Goal: Information Seeking & Learning: Learn about a topic

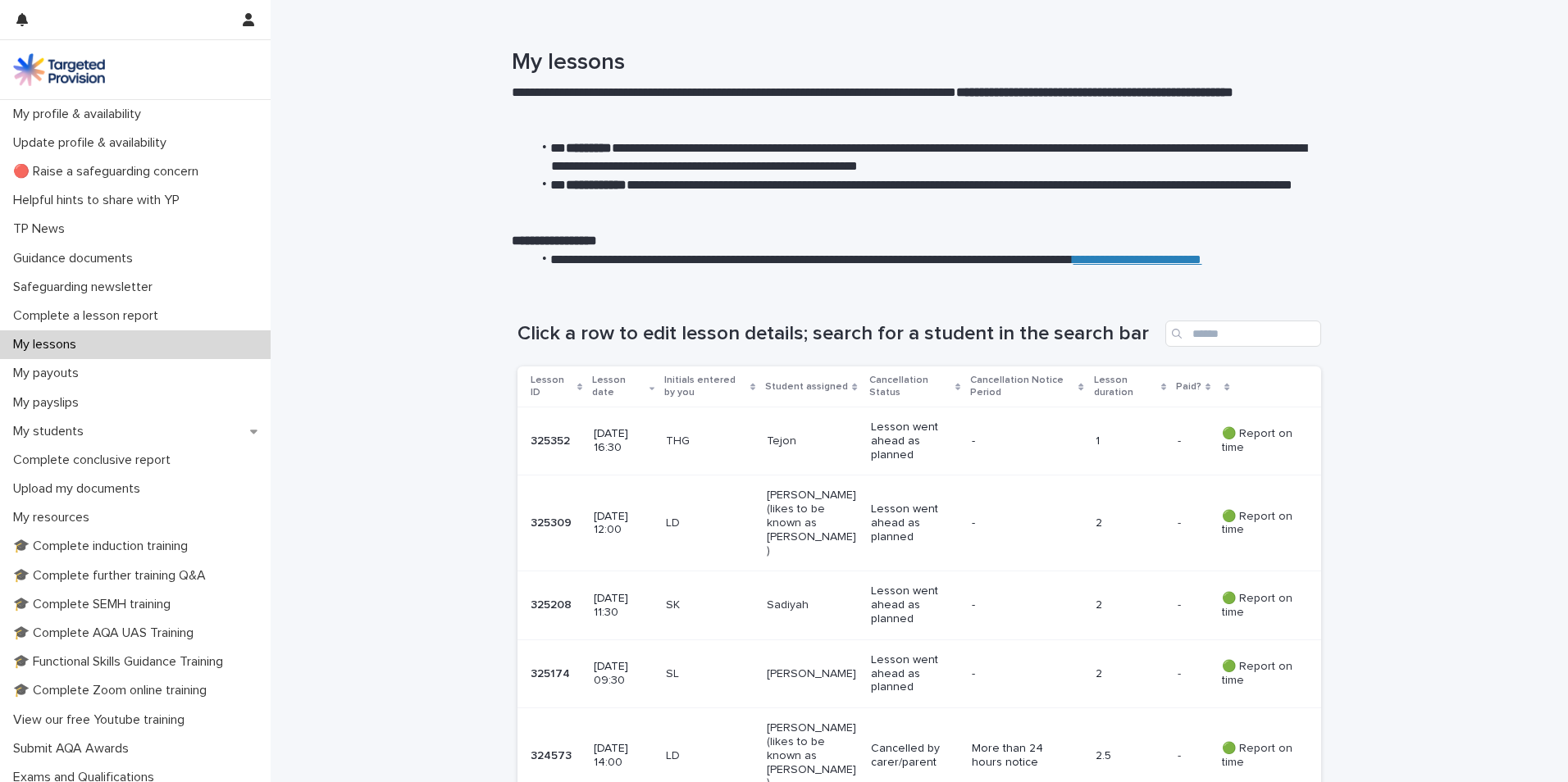
click at [787, 668] on p "[PERSON_NAME]" at bounding box center [812, 674] width 91 height 14
click at [105, 425] on div "My students" at bounding box center [135, 432] width 271 height 29
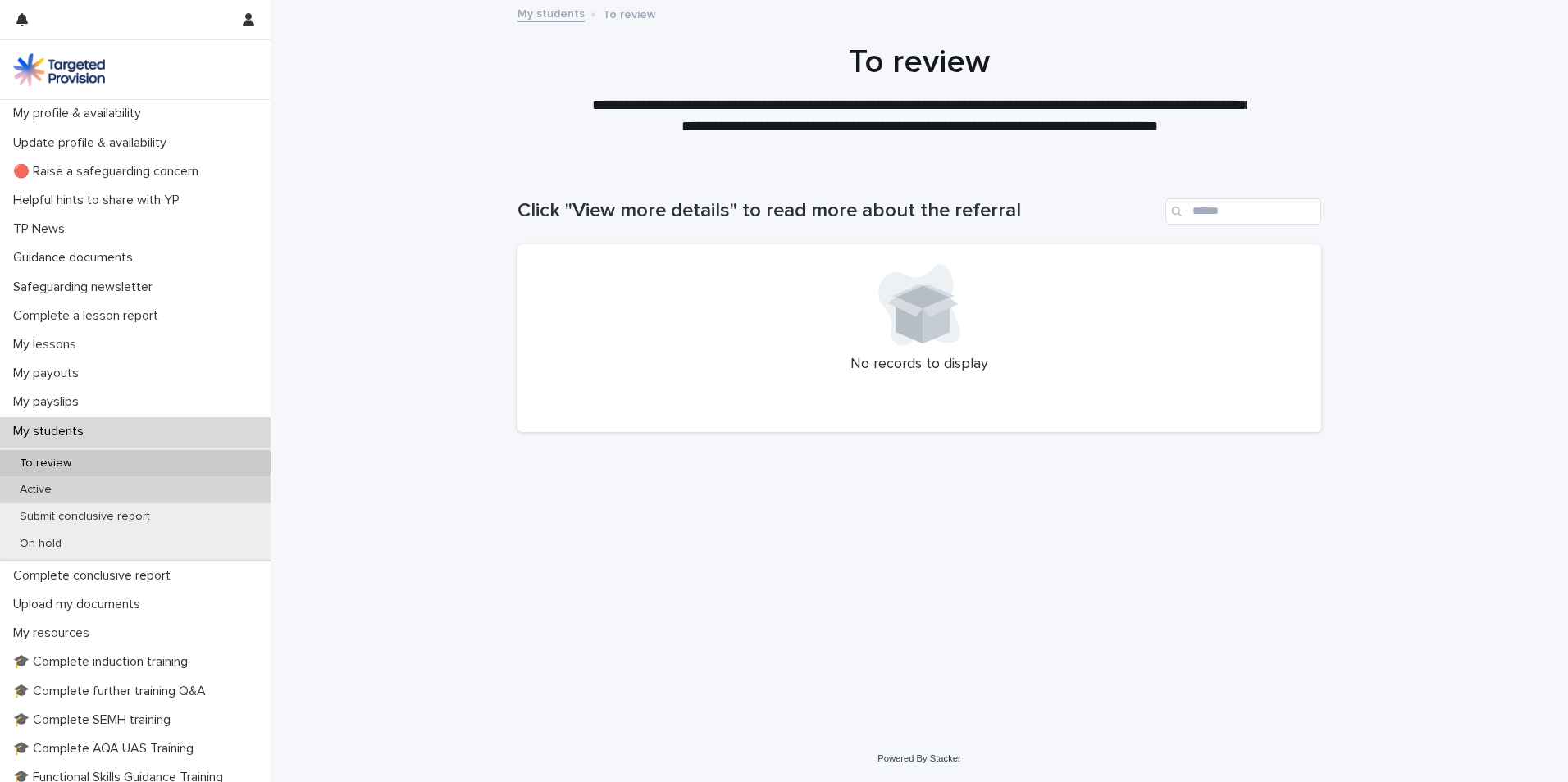
click at [80, 490] on div "Active" at bounding box center [135, 490] width 271 height 27
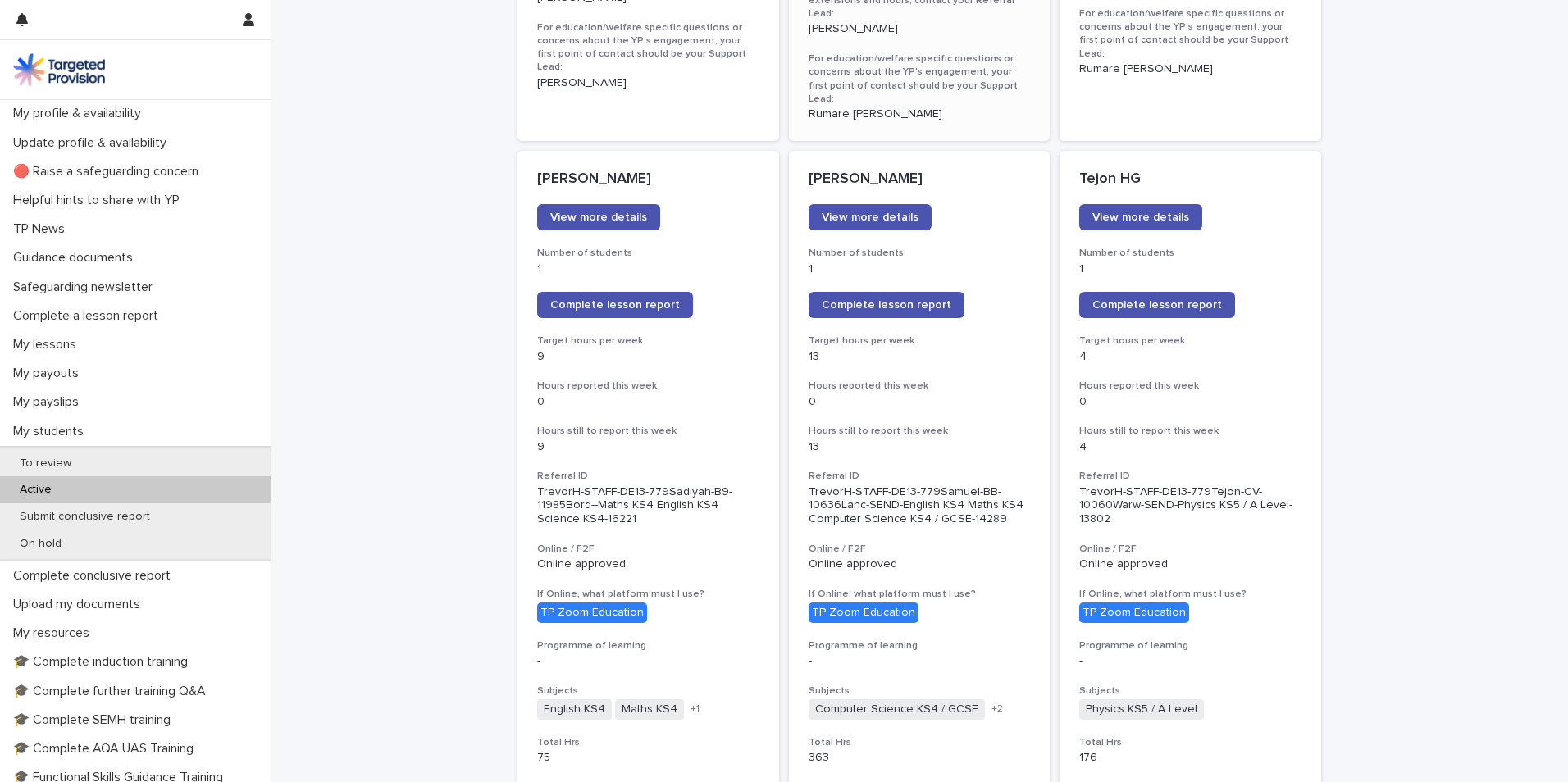
scroll to position [1312, 0]
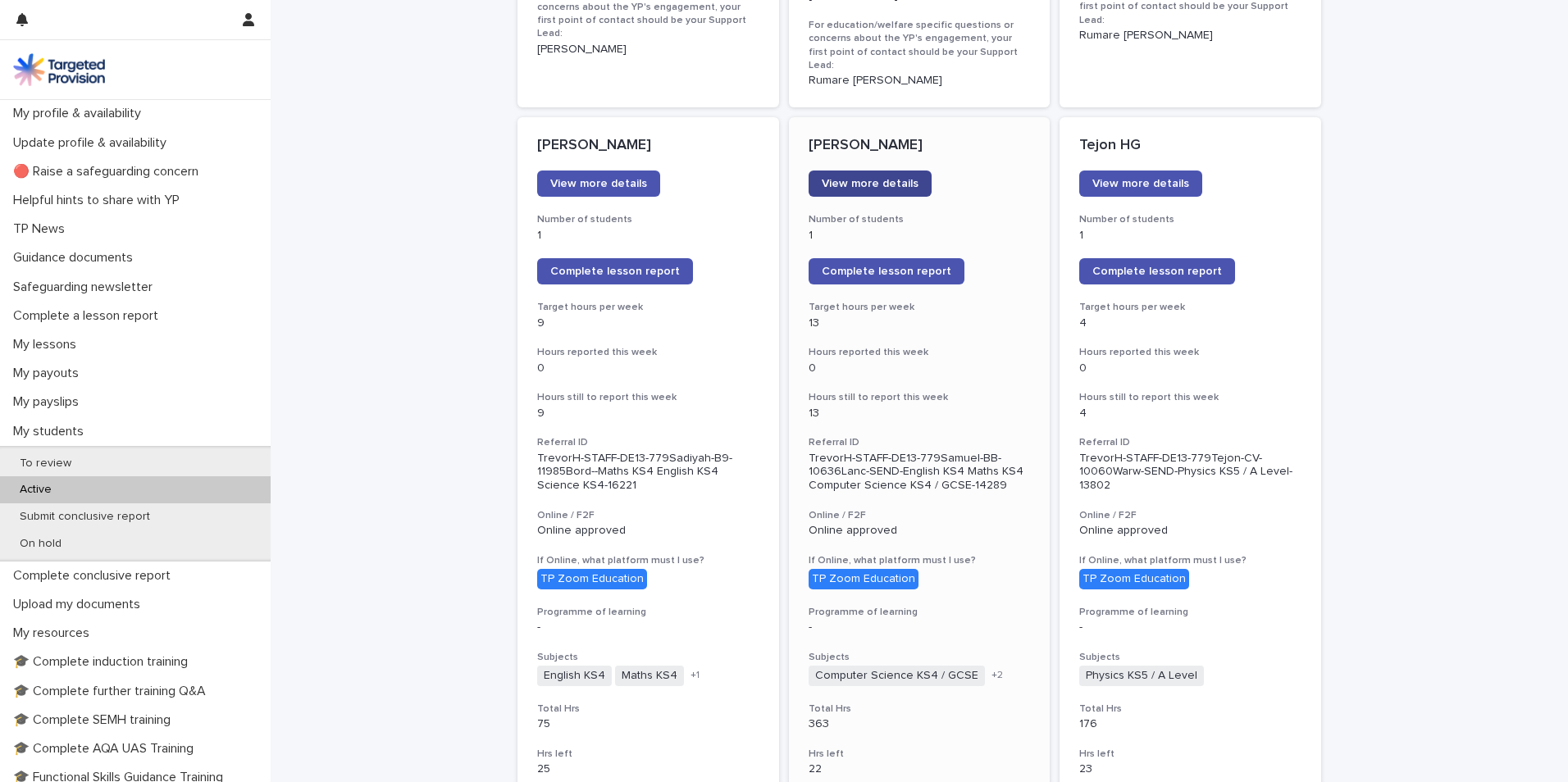
click at [872, 178] on span "View more details" at bounding box center [870, 183] width 97 height 12
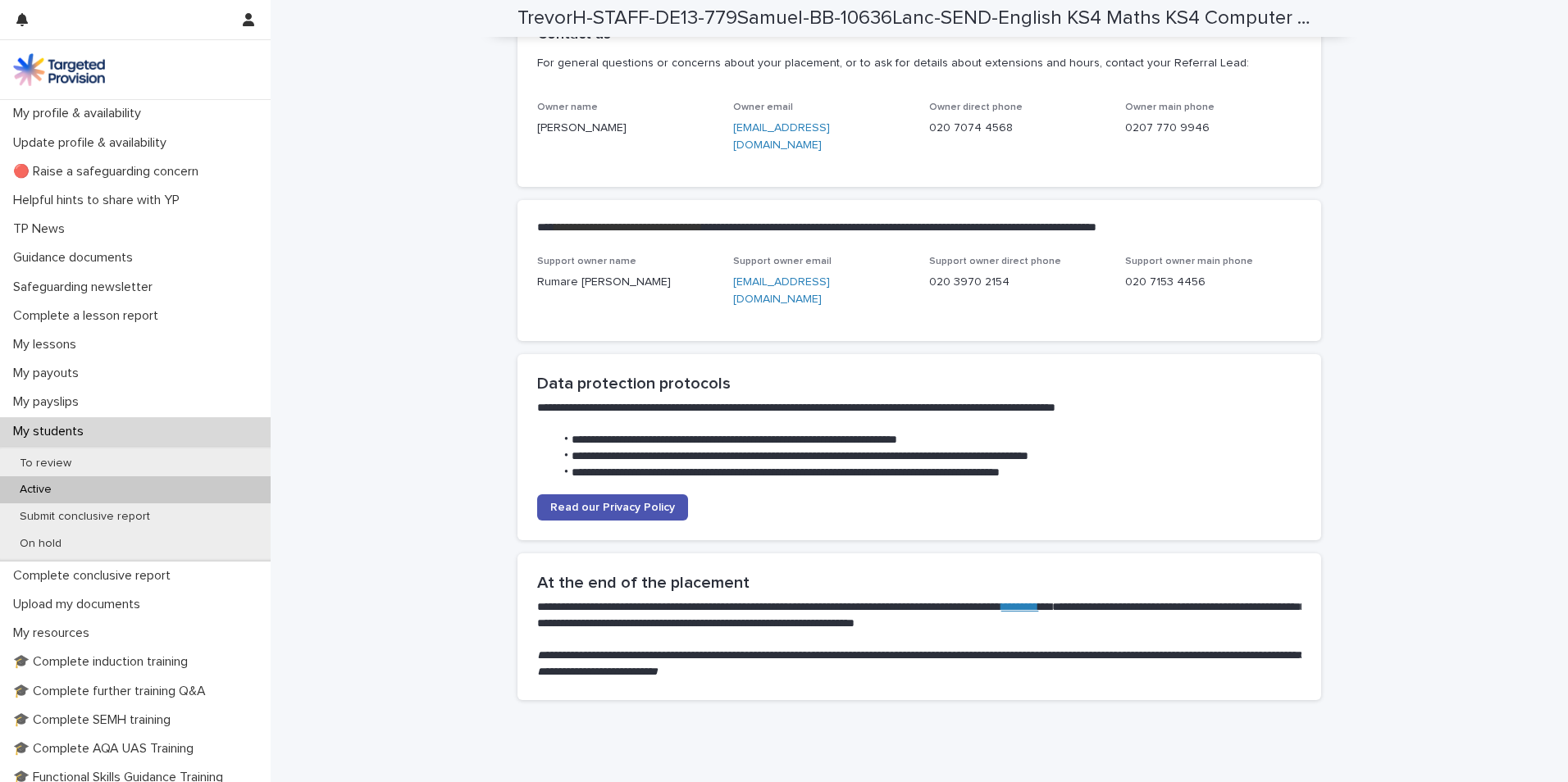
scroll to position [3974, 0]
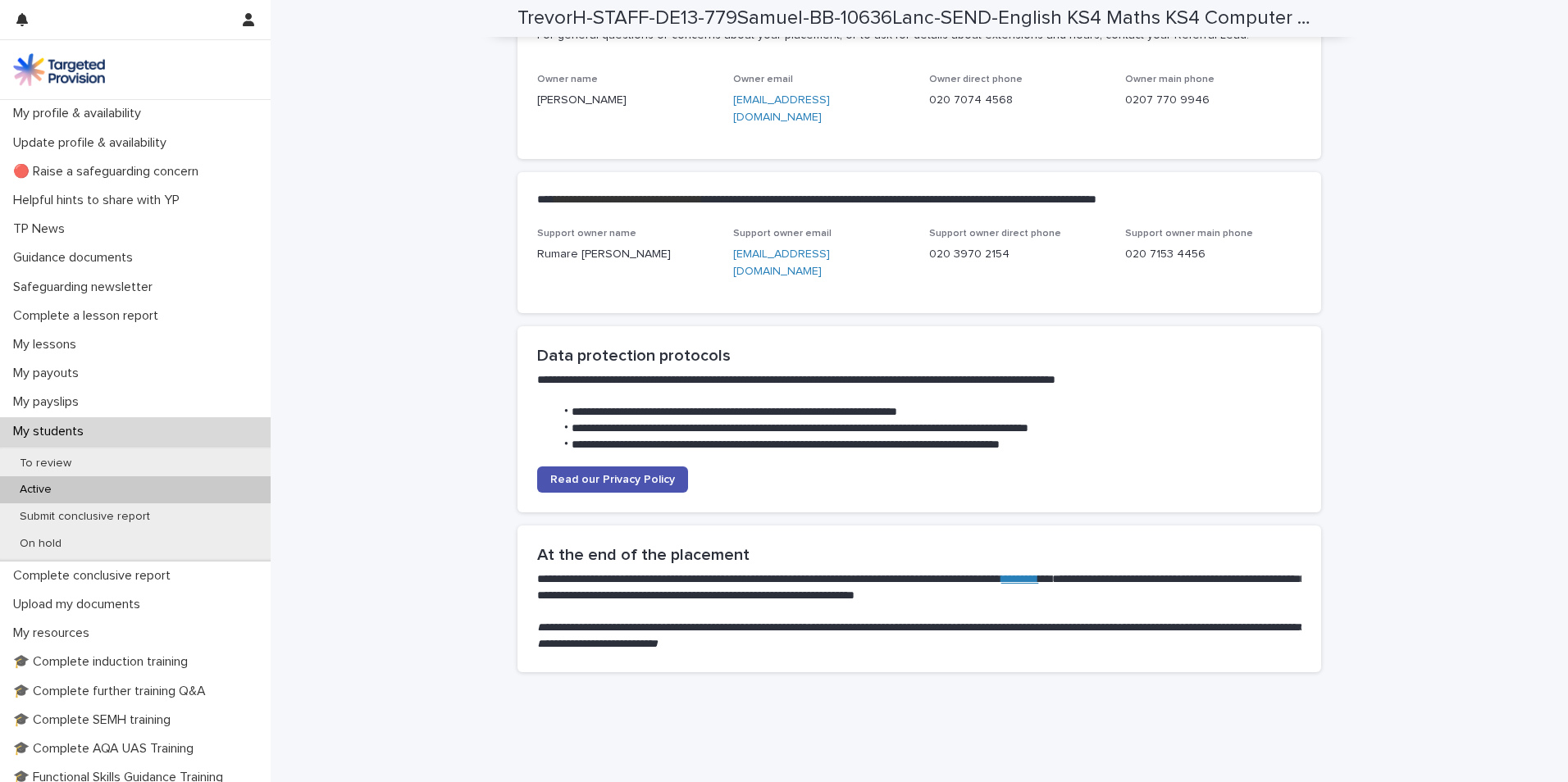
click at [42, 486] on p "Active" at bounding box center [35, 490] width 58 height 14
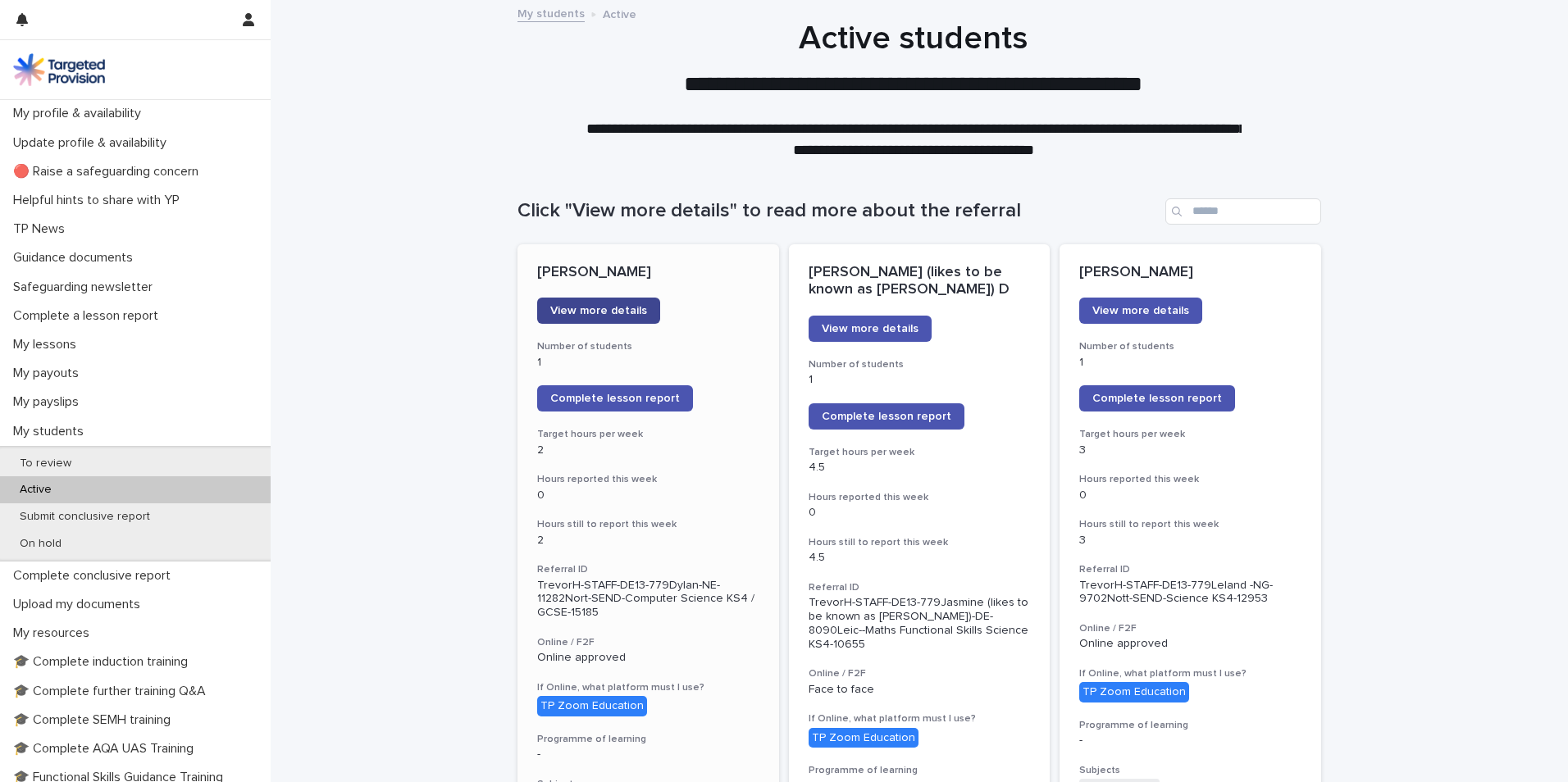
click at [620, 307] on span "View more details" at bounding box center [598, 311] width 97 height 12
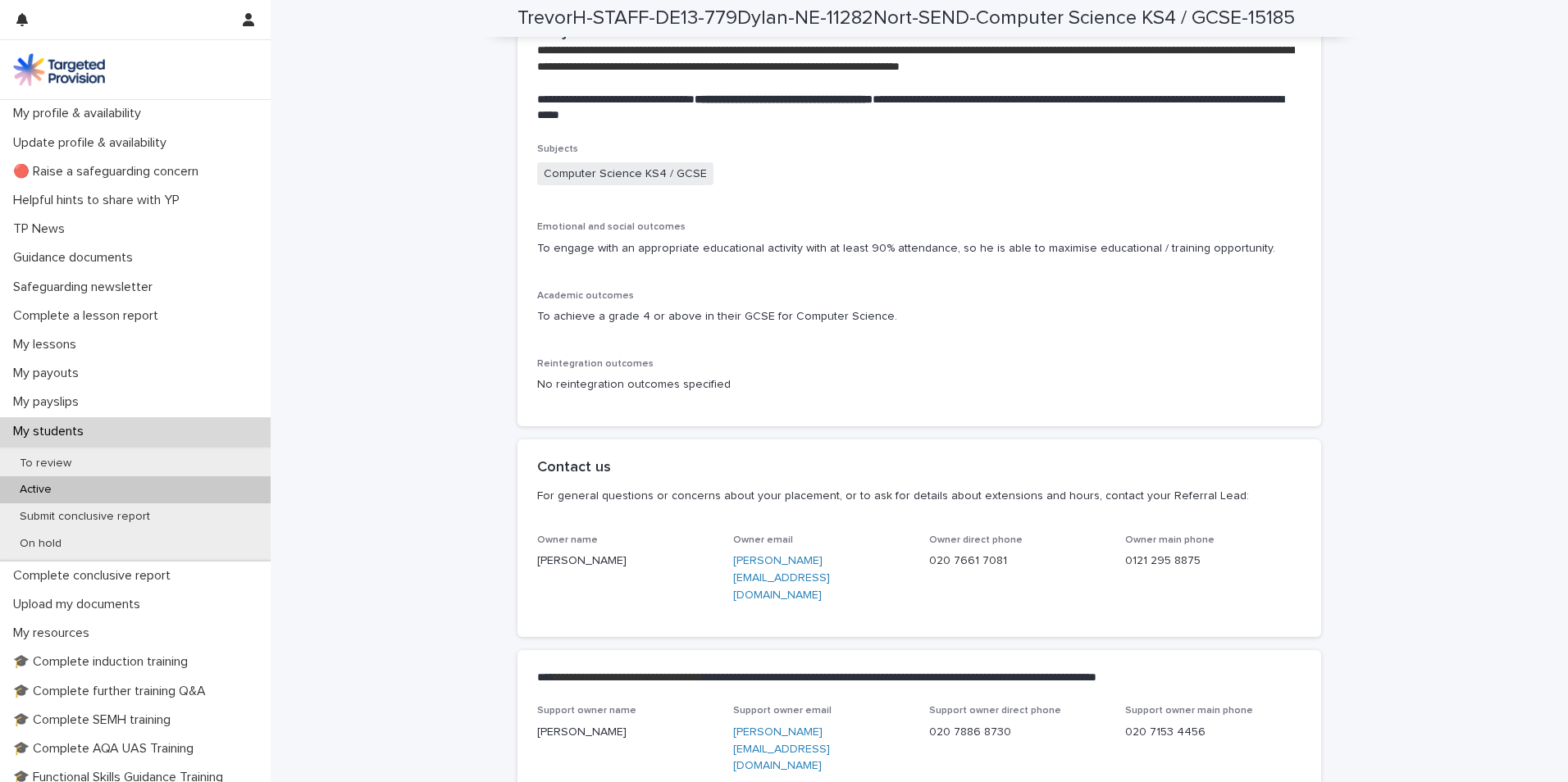
scroll to position [3608, 0]
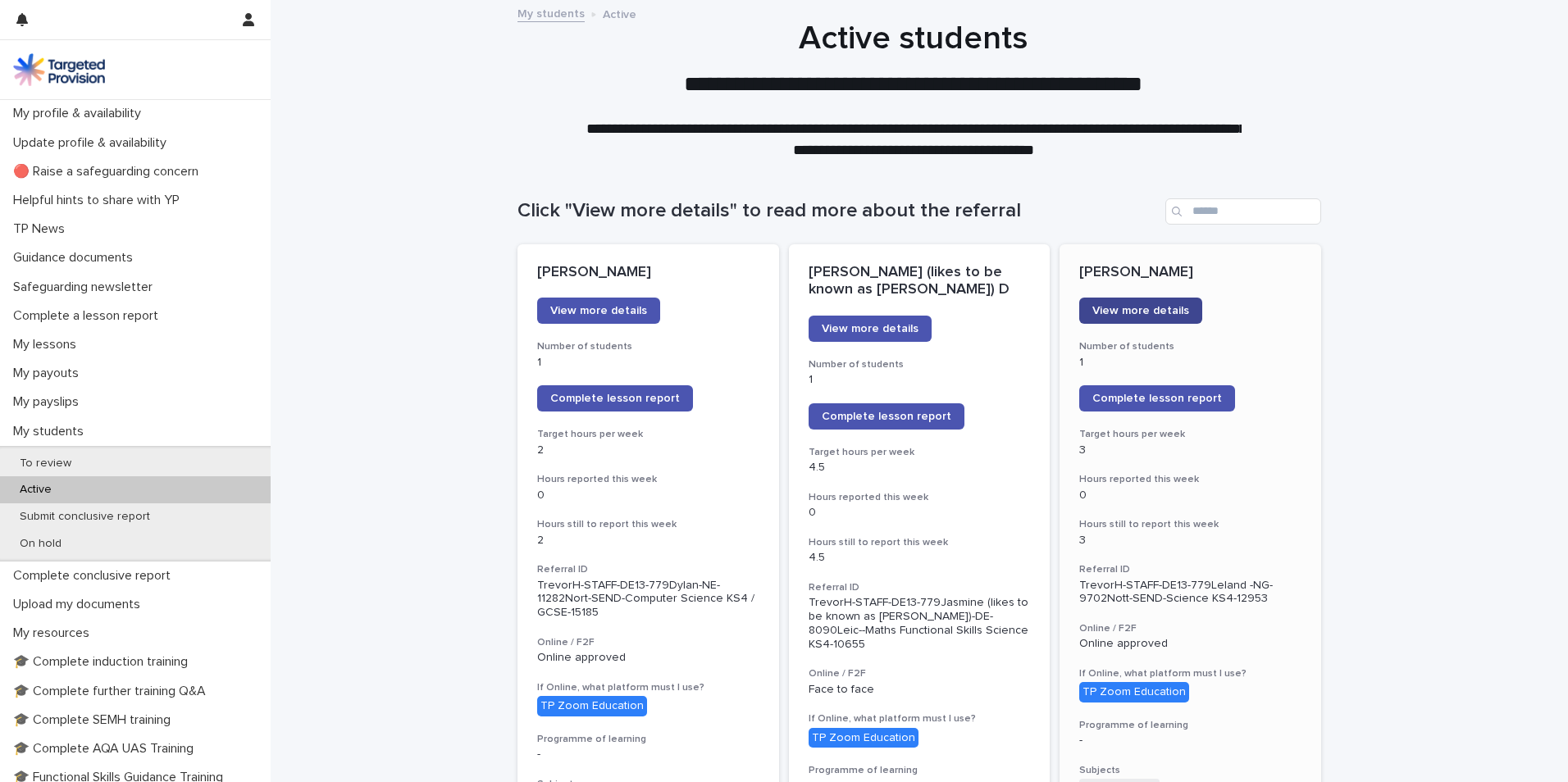
click at [1145, 318] on link "View more details" at bounding box center [1139, 311] width 123 height 26
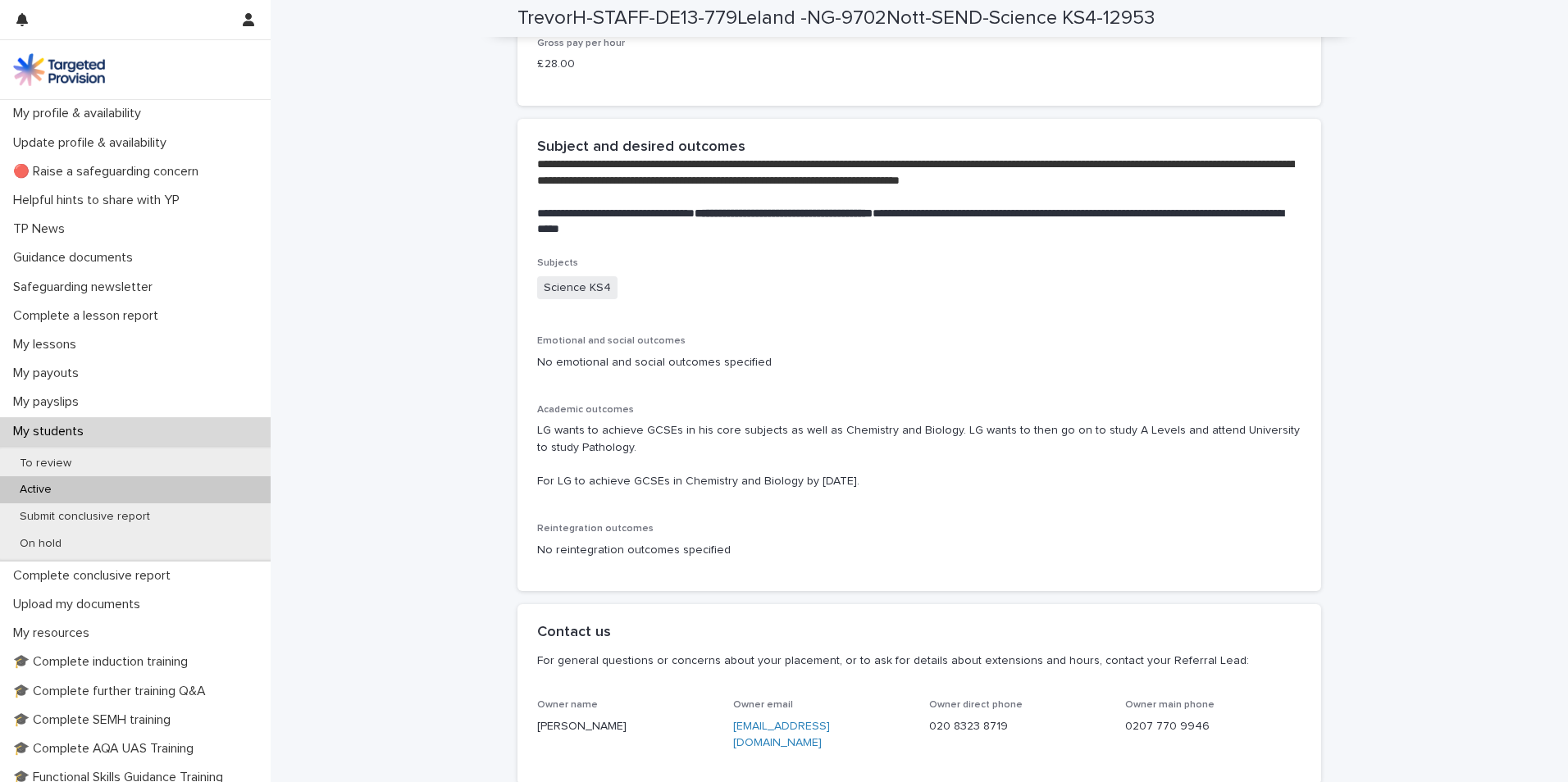
scroll to position [3608, 0]
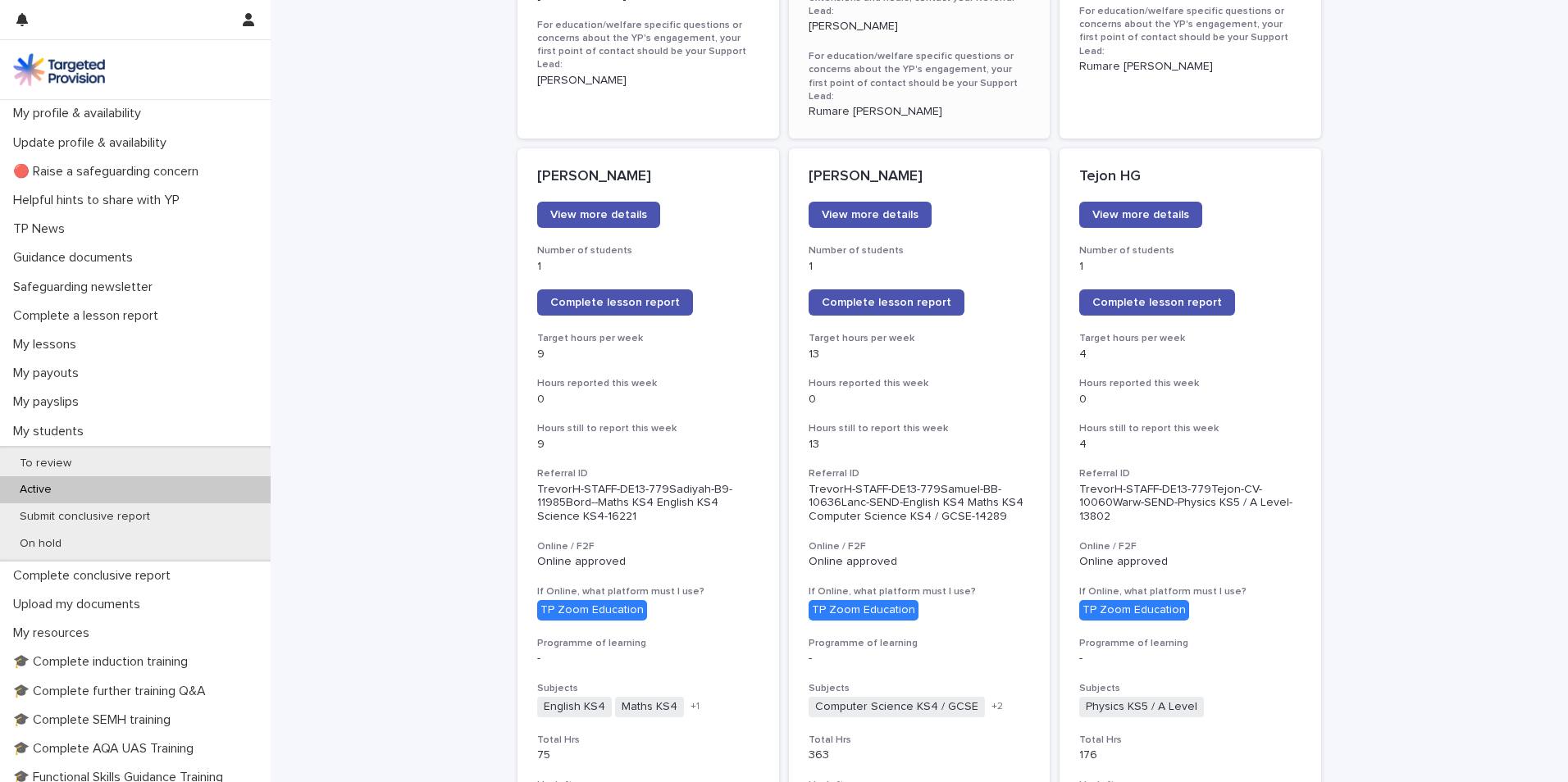
scroll to position [1312, 0]
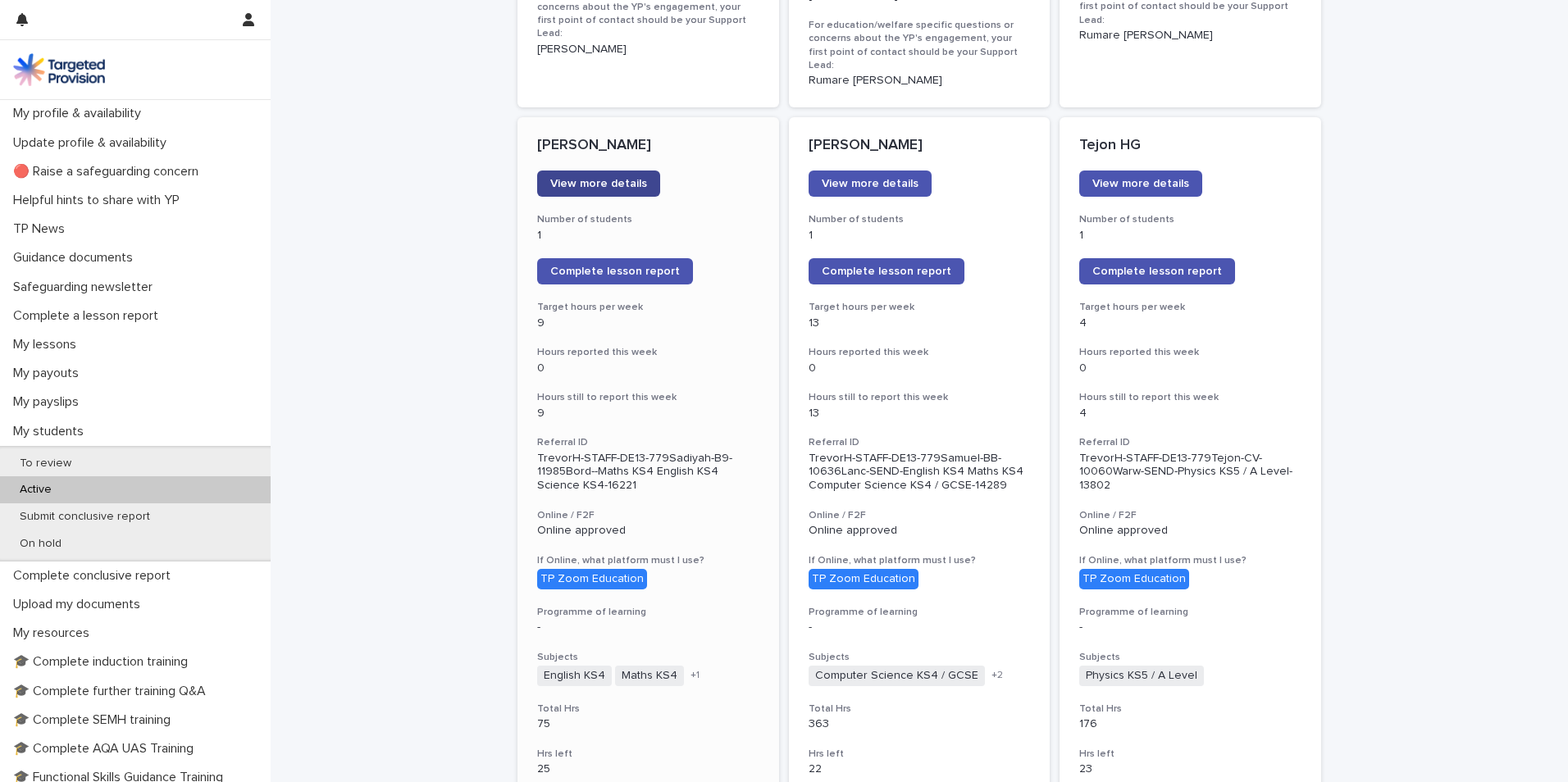
click at [597, 178] on span "View more details" at bounding box center [598, 183] width 97 height 12
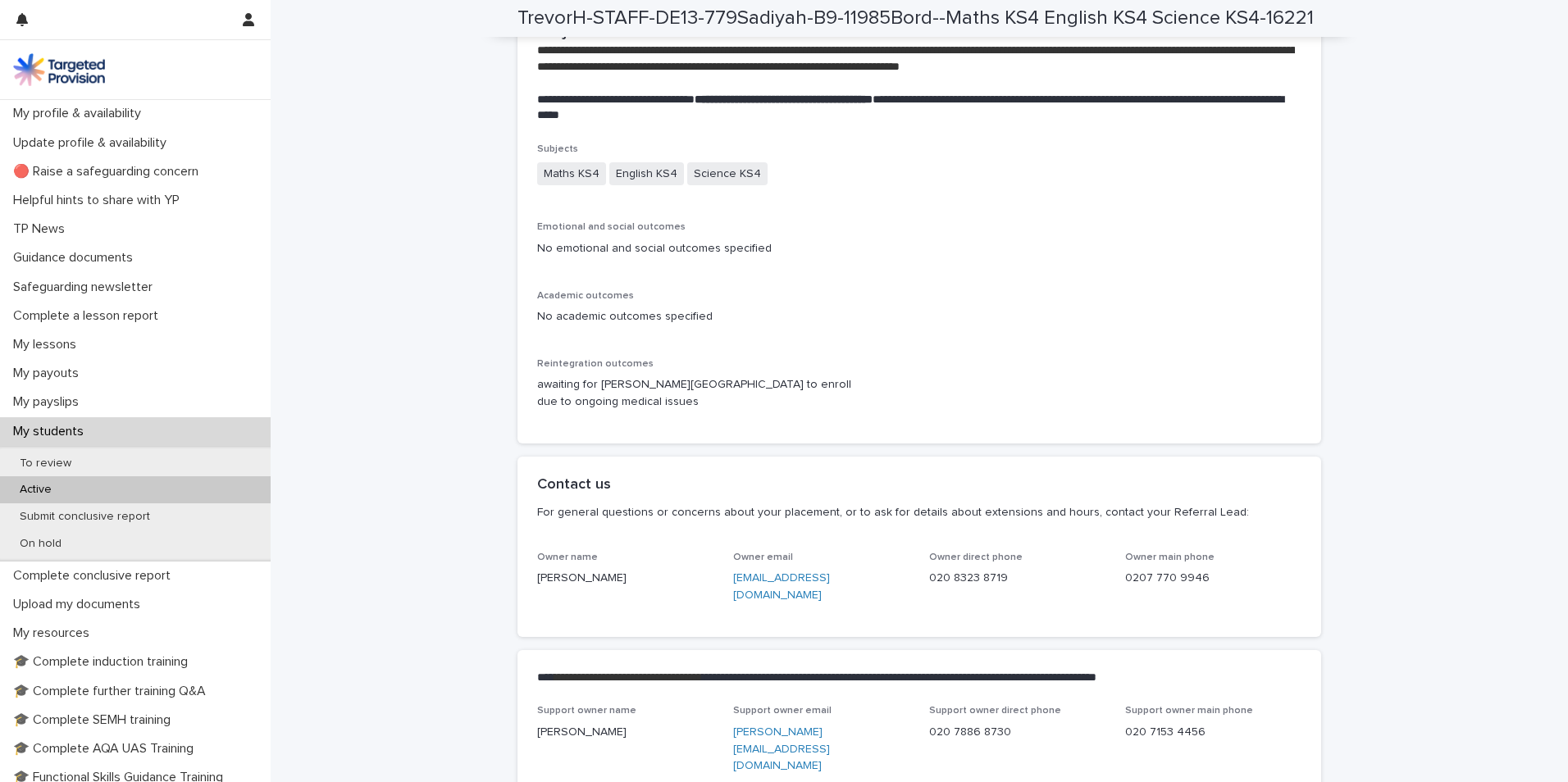
scroll to position [3773, 0]
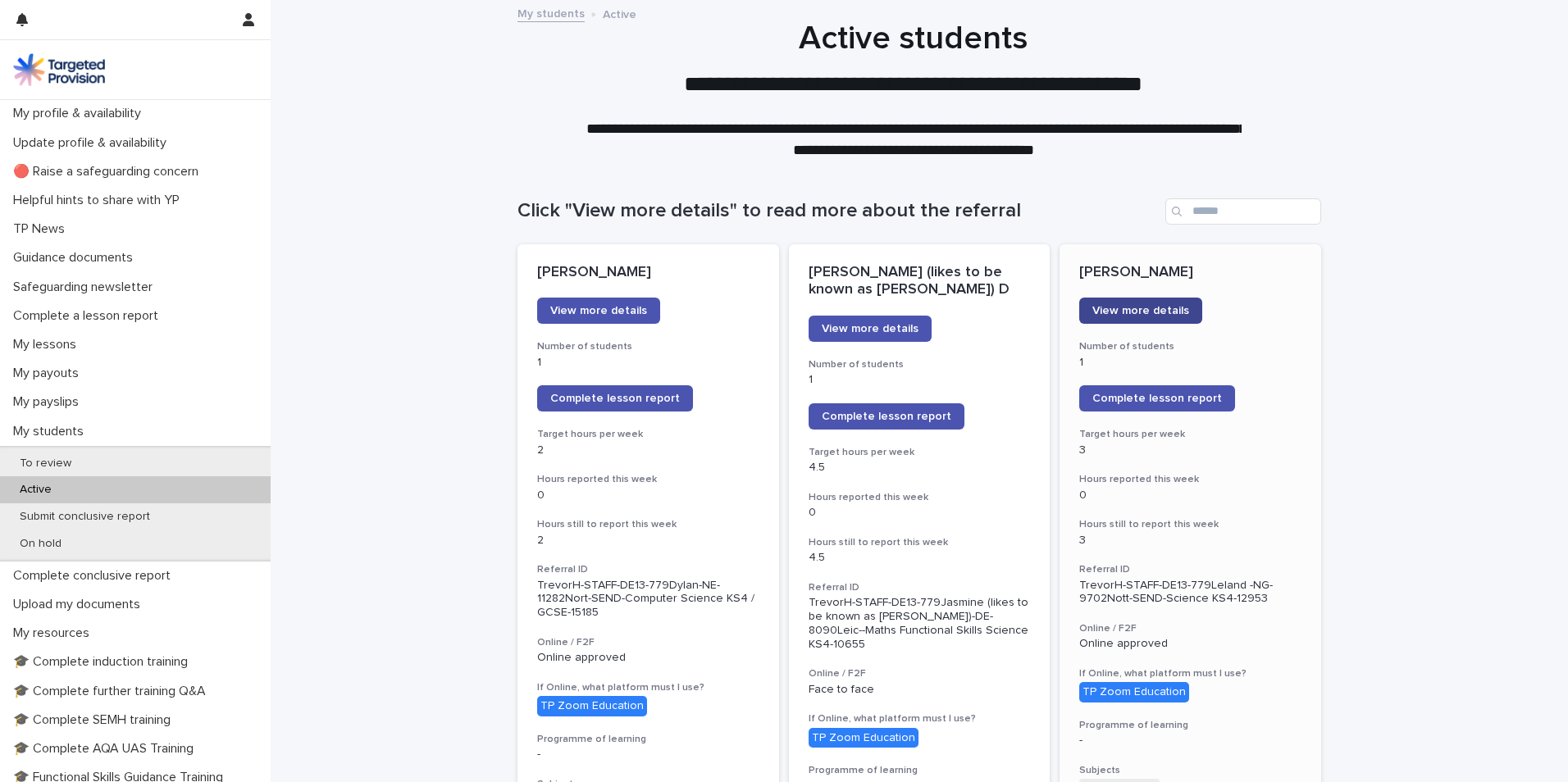
click at [1160, 322] on link "View more details" at bounding box center [1139, 311] width 123 height 26
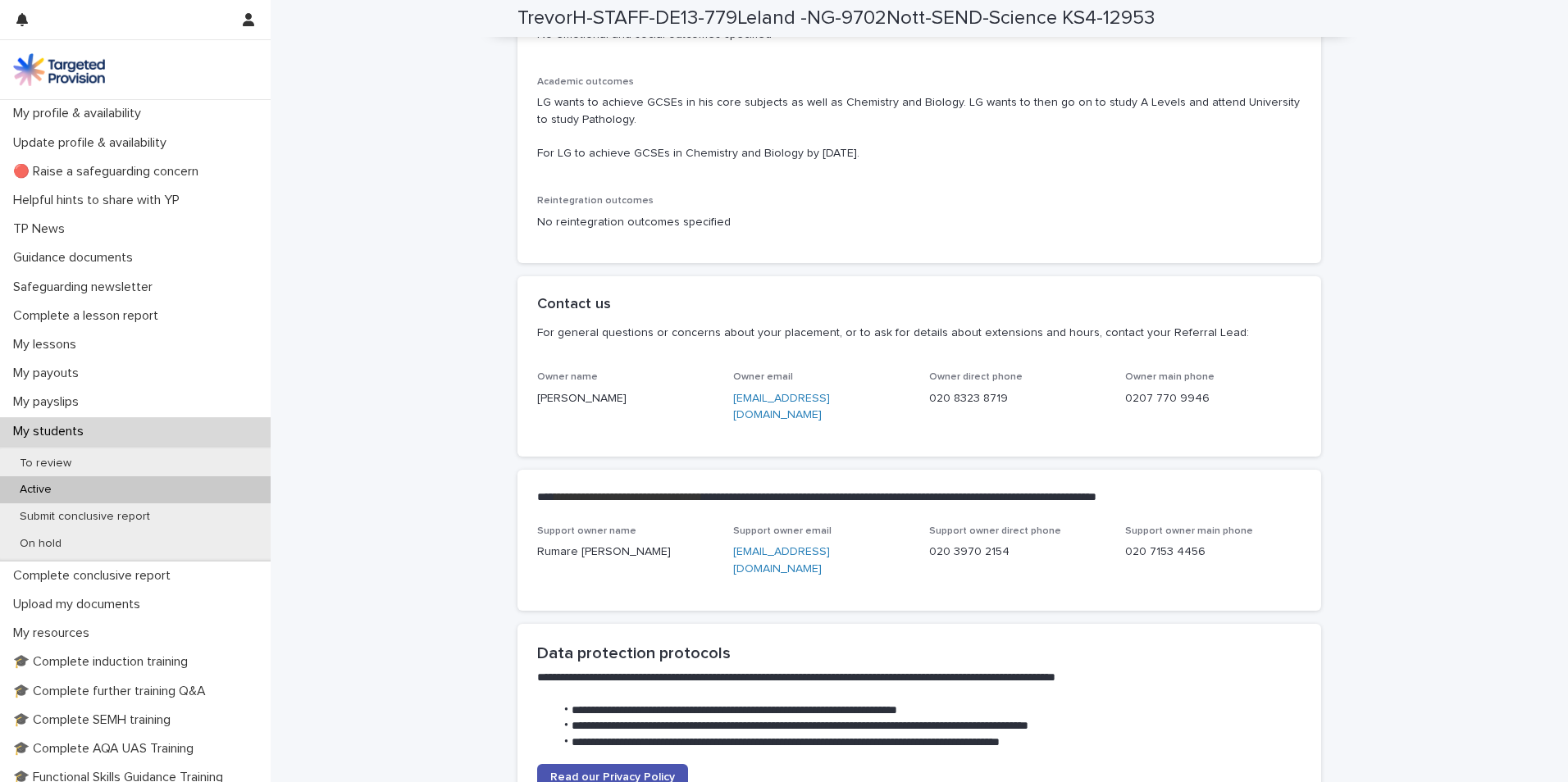
scroll to position [3936, 0]
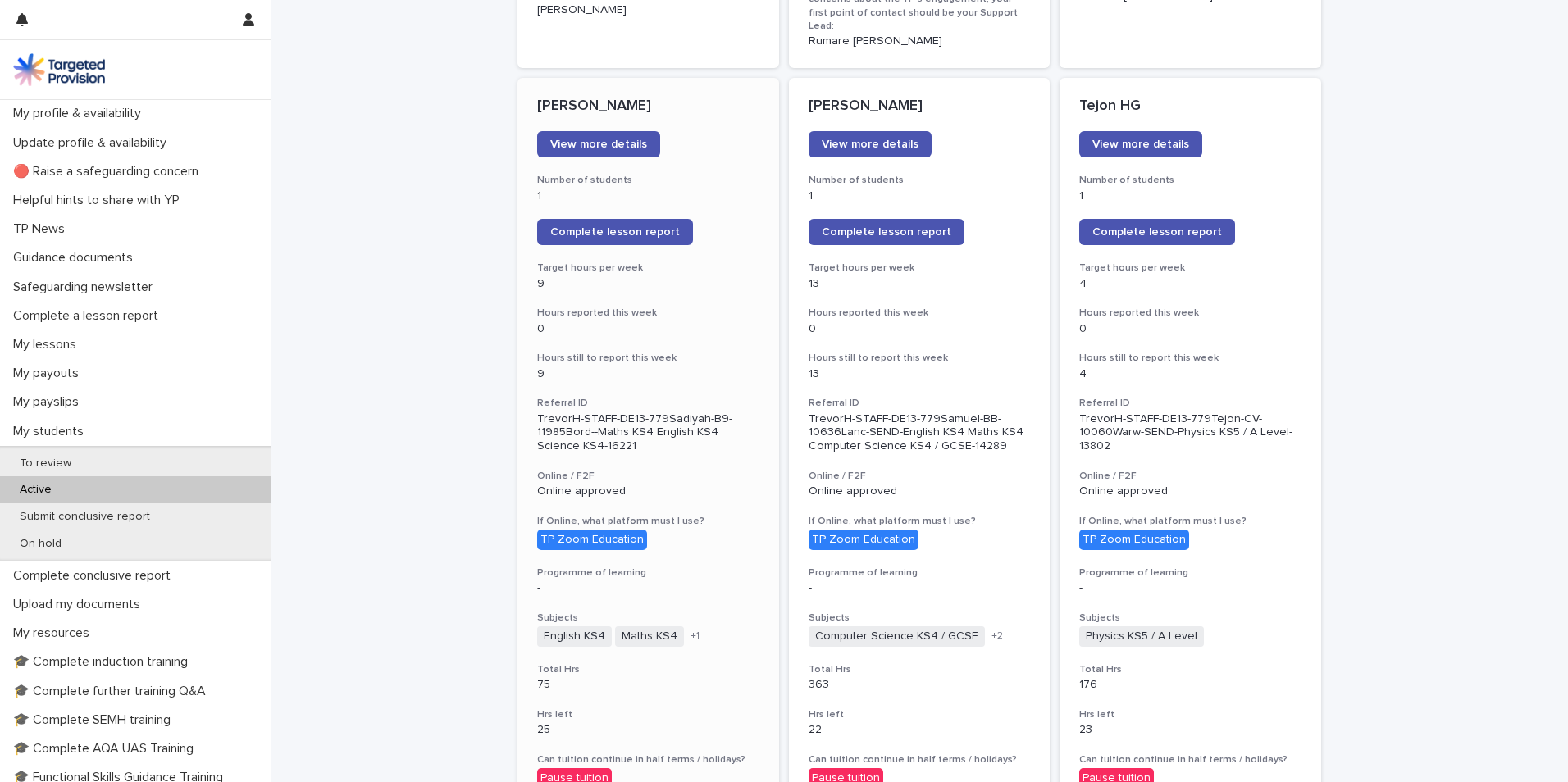
scroll to position [1312, 0]
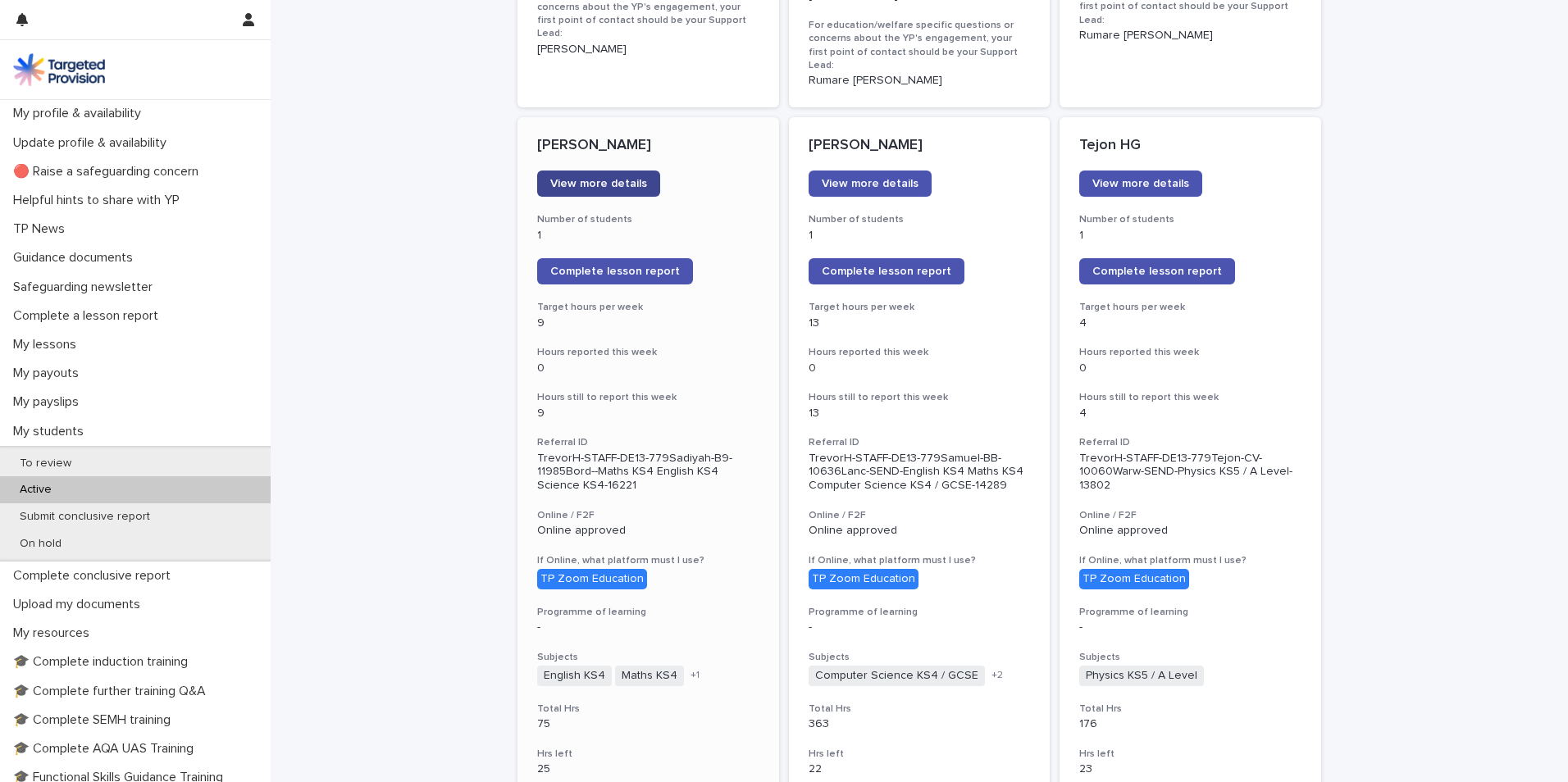
click at [580, 178] on span "View more details" at bounding box center [598, 183] width 97 height 12
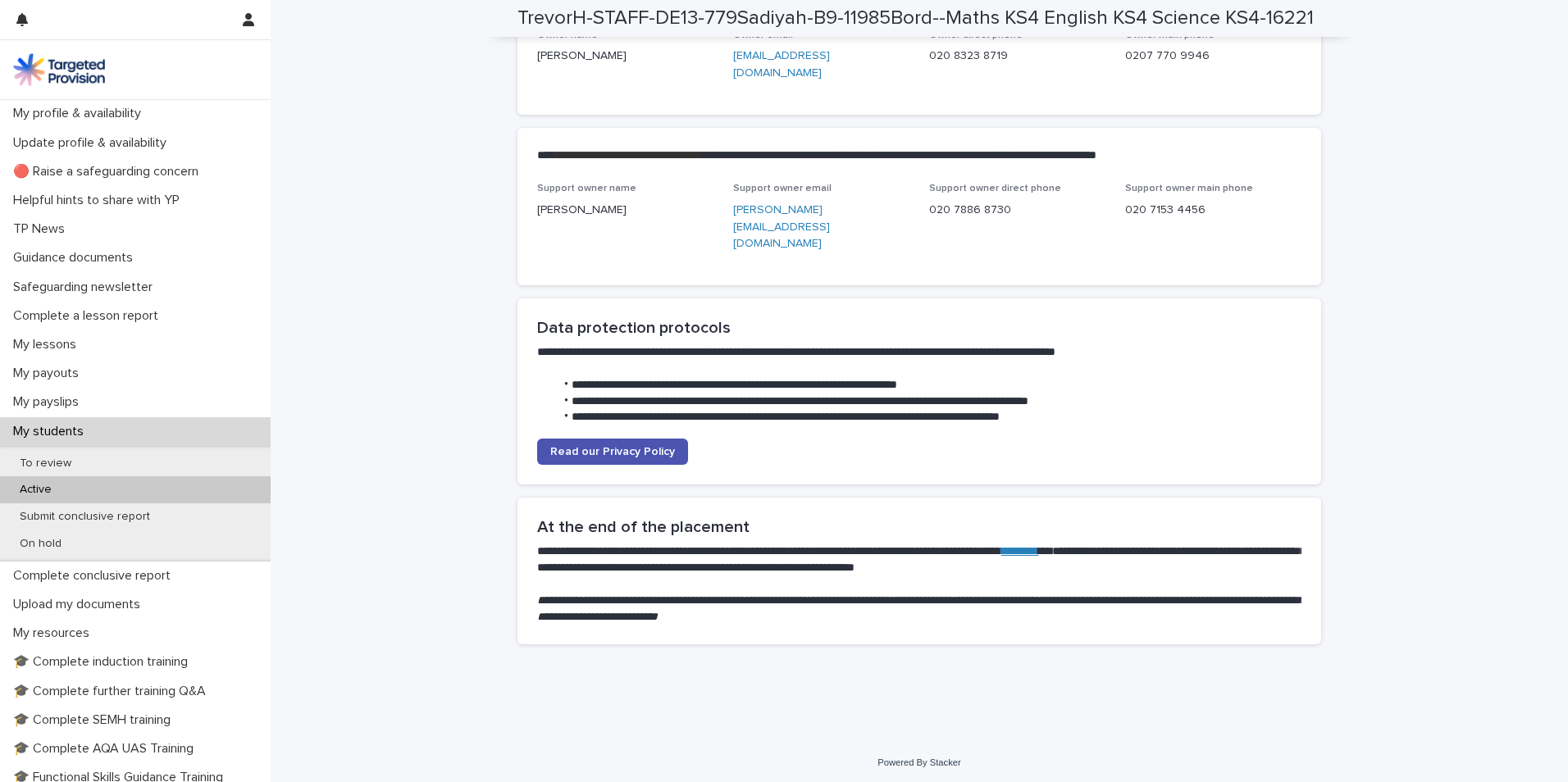
scroll to position [3974, 0]
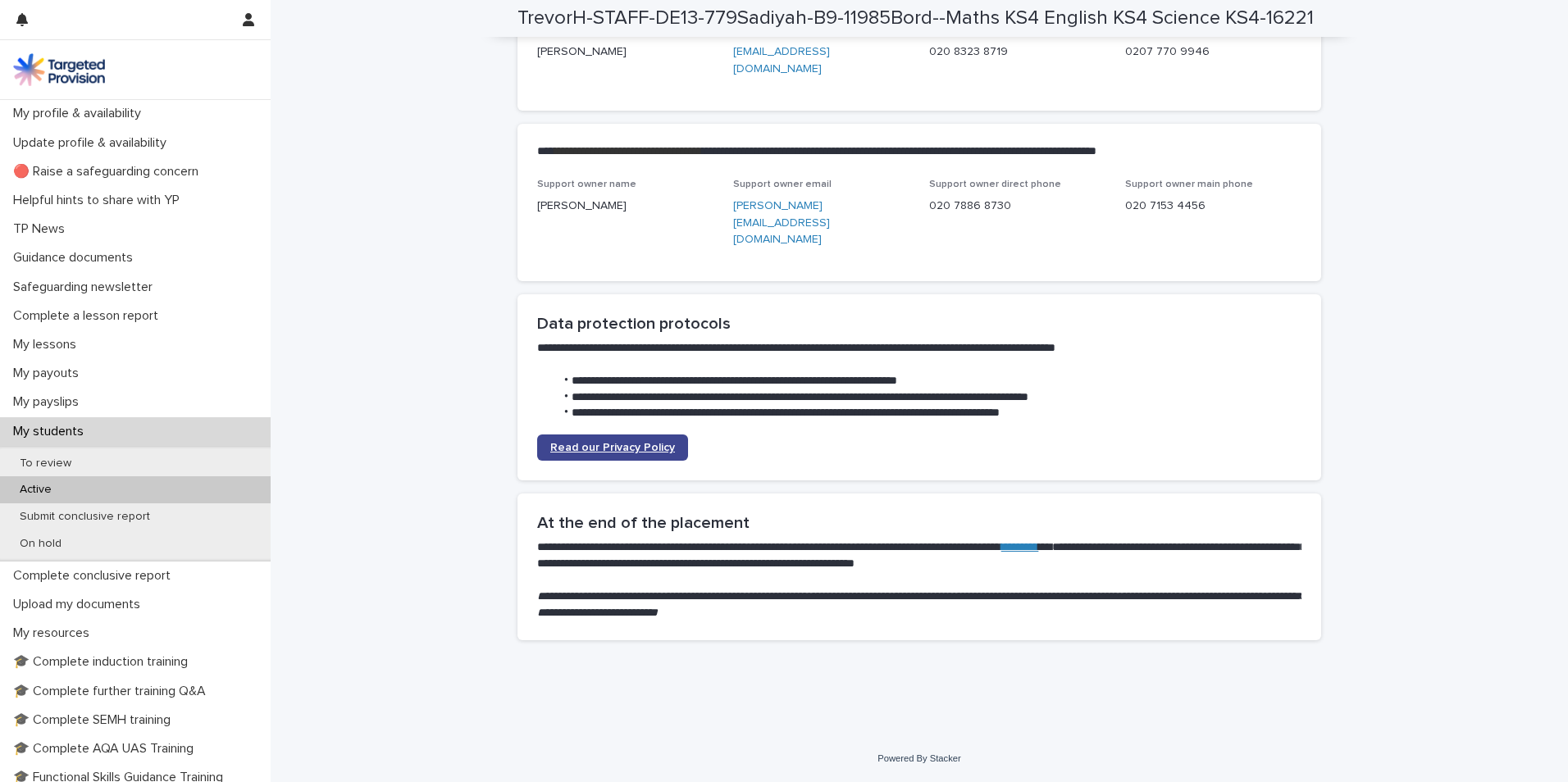
click at [664, 444] on span "Read our Privacy Policy" at bounding box center [612, 448] width 124 height 12
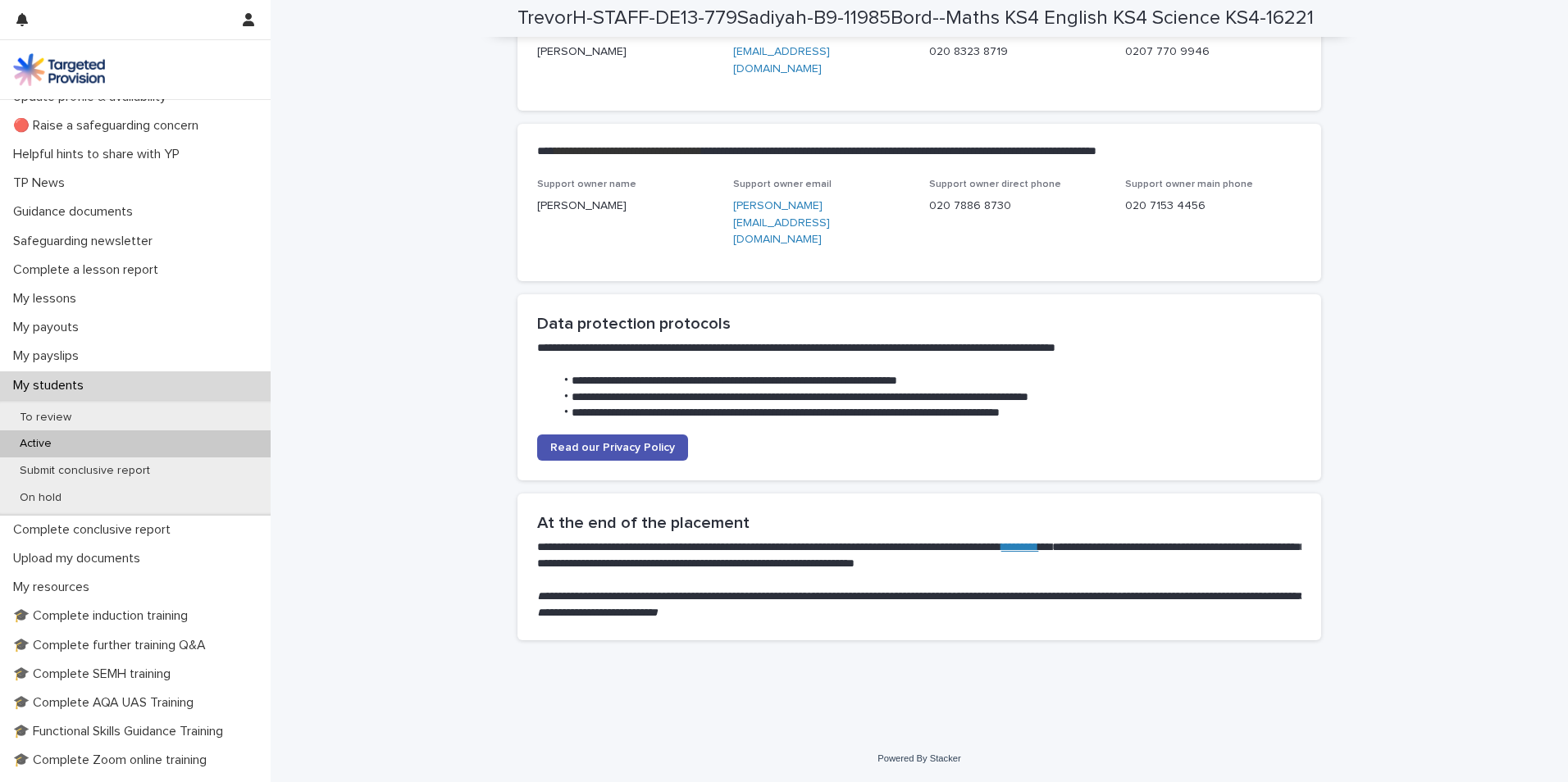
scroll to position [0, 0]
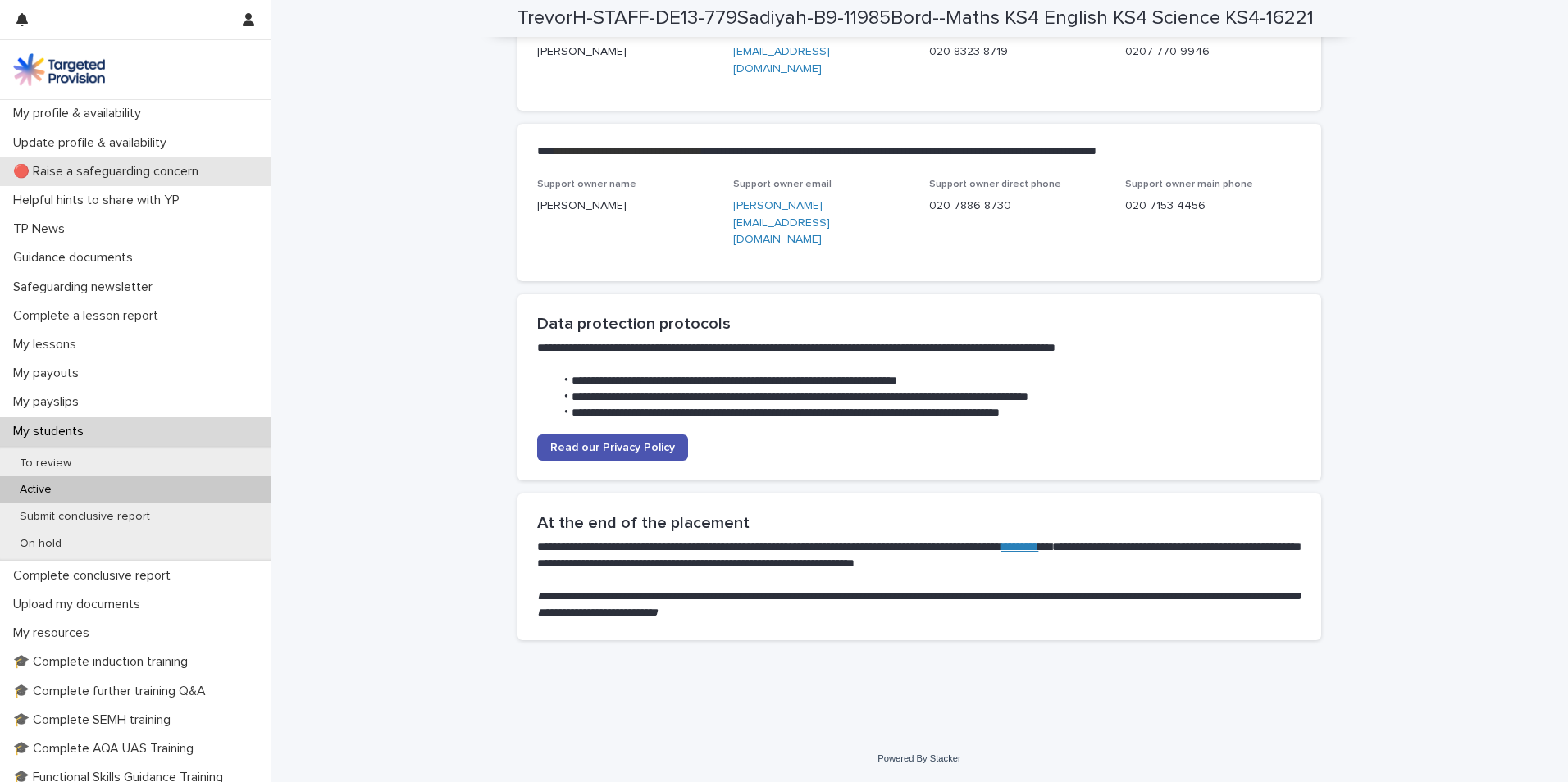
click at [182, 170] on p "🔴 Raise a safeguarding concern" at bounding box center [109, 172] width 205 height 15
